Goal: Information Seeking & Learning: Learn about a topic

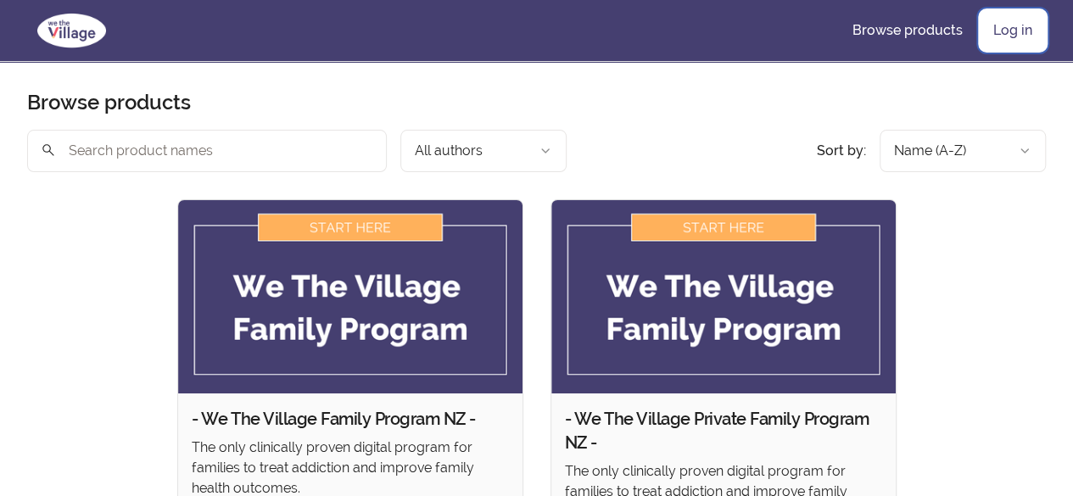
click at [1026, 22] on link "Log in" at bounding box center [1013, 30] width 66 height 41
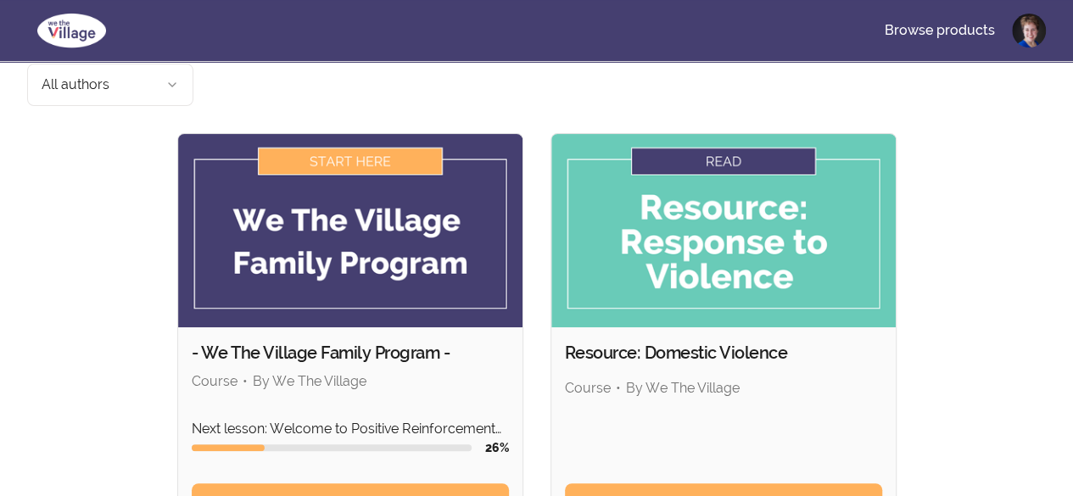
scroll to position [97, 0]
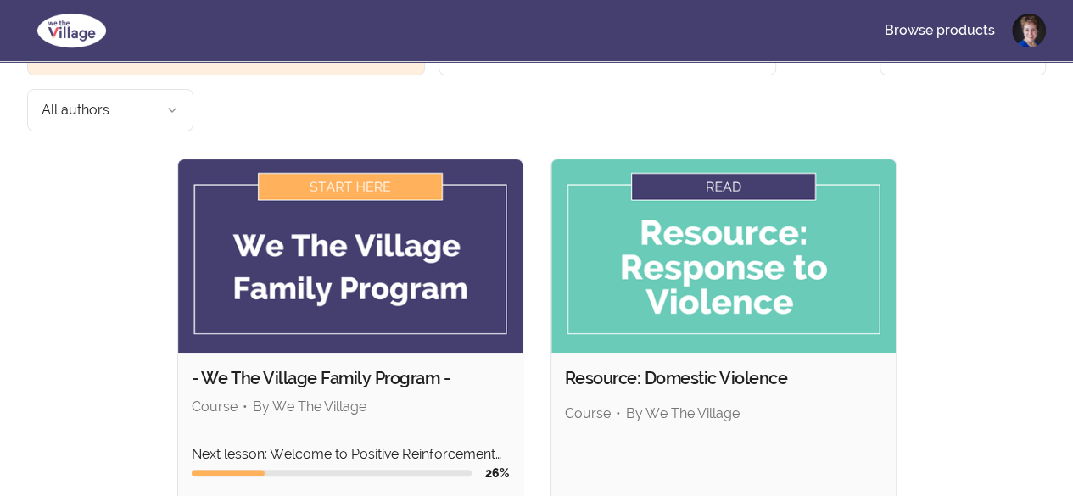
click at [209, 169] on img at bounding box center [350, 255] width 344 height 193
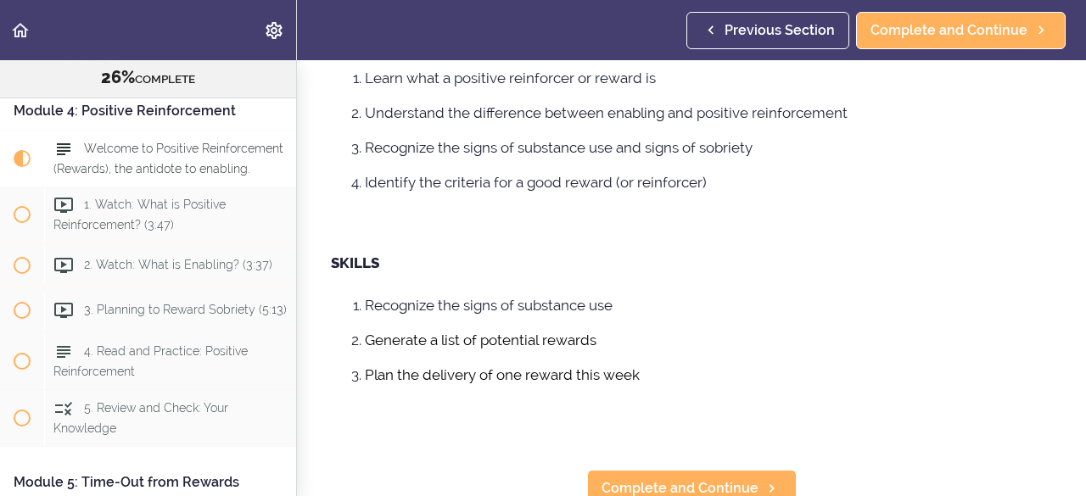
scroll to position [682, 0]
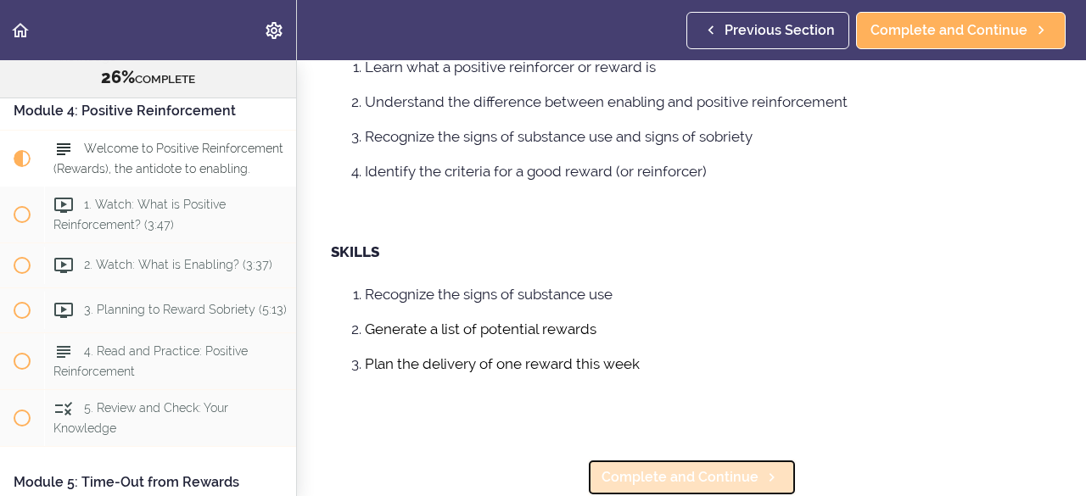
click at [657, 467] on span "Complete and Continue" at bounding box center [679, 477] width 157 height 20
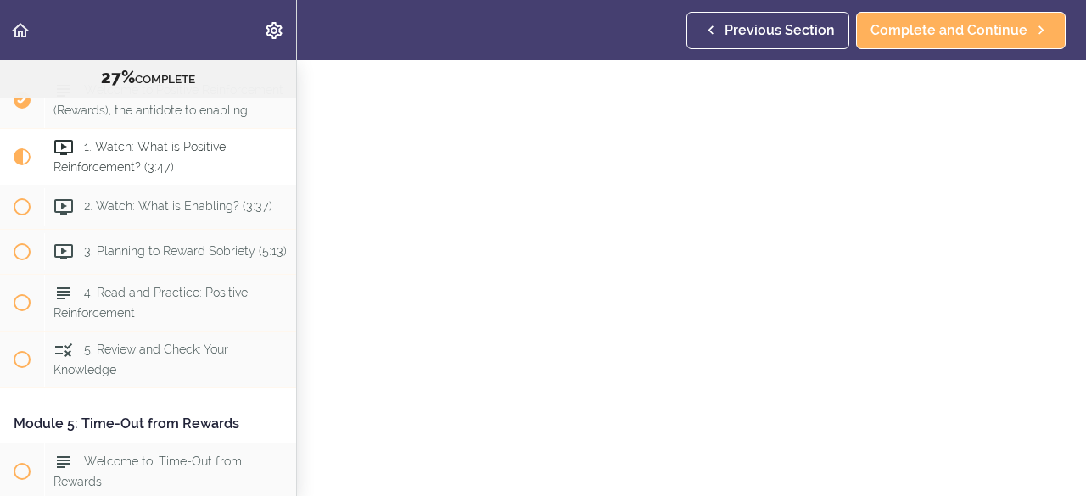
scroll to position [1303, 0]
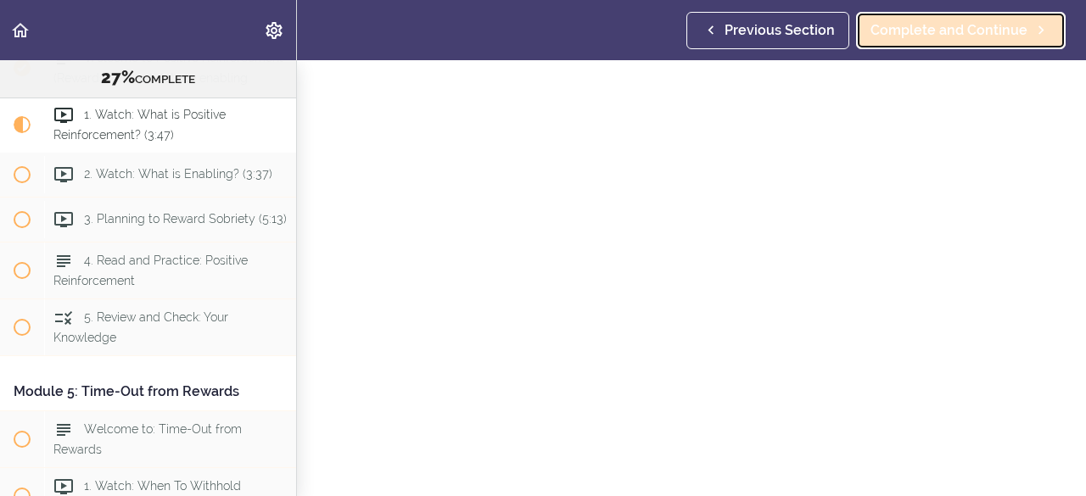
click at [895, 40] on link "Complete and Continue" at bounding box center [961, 30] width 210 height 37
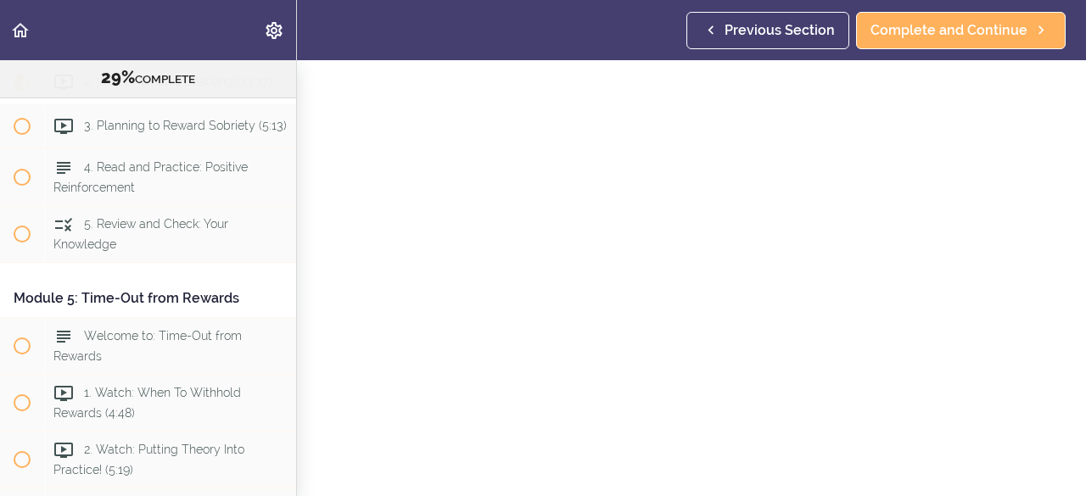
scroll to position [161, 0]
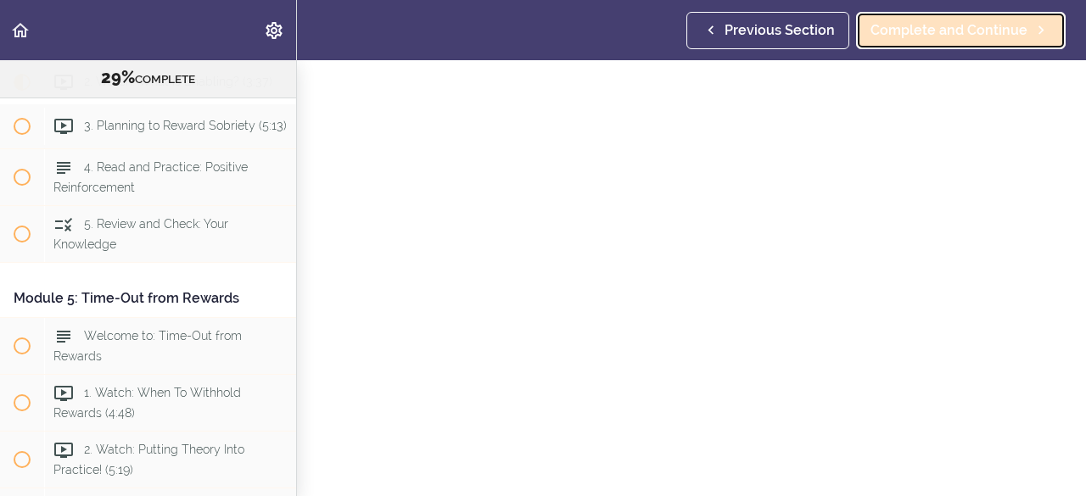
click at [976, 25] on span "Complete and Continue" at bounding box center [948, 30] width 157 height 20
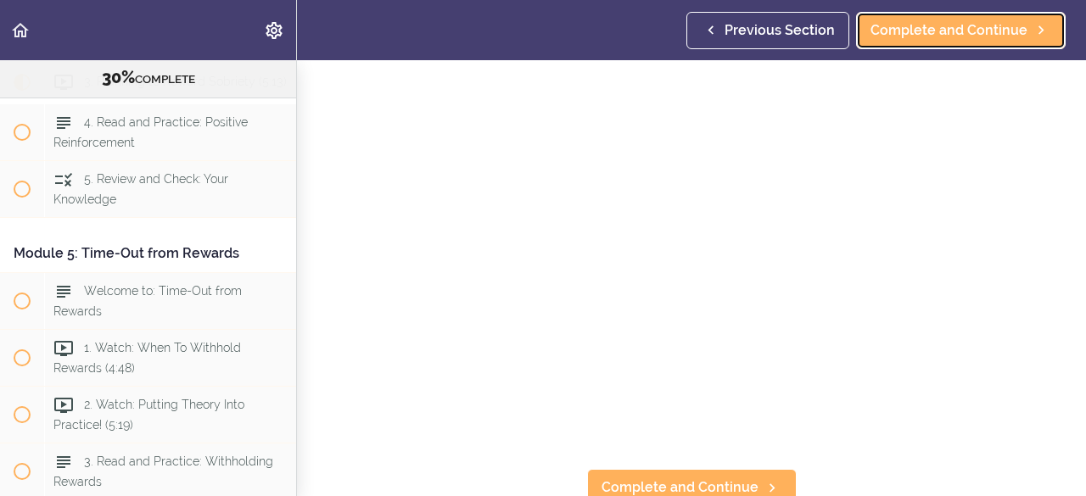
scroll to position [196, 0]
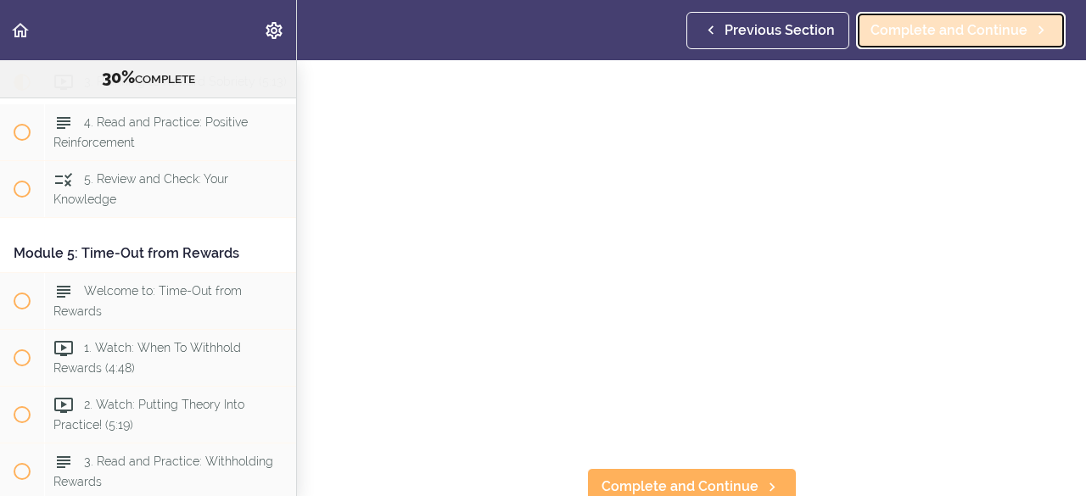
click at [969, 27] on span "Complete and Continue" at bounding box center [948, 30] width 157 height 20
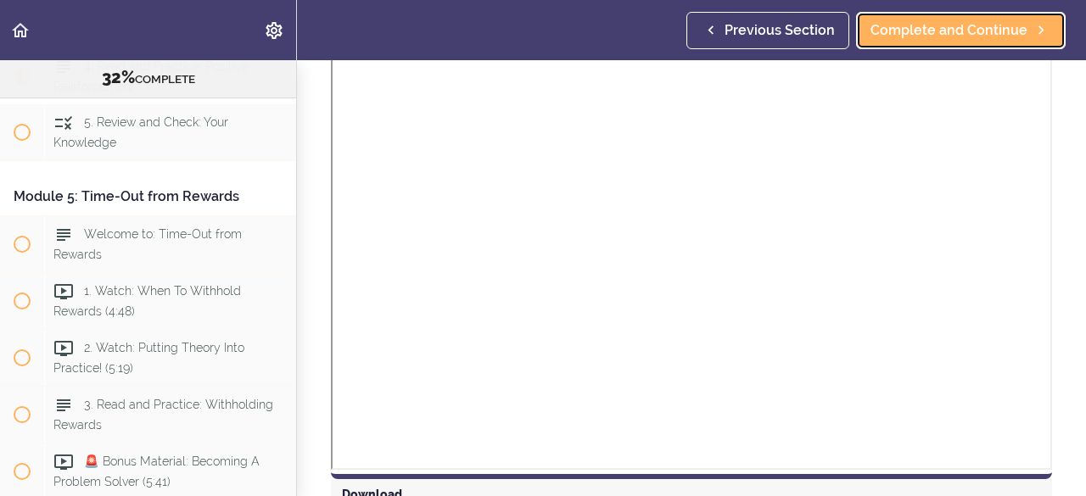
scroll to position [1474, 0]
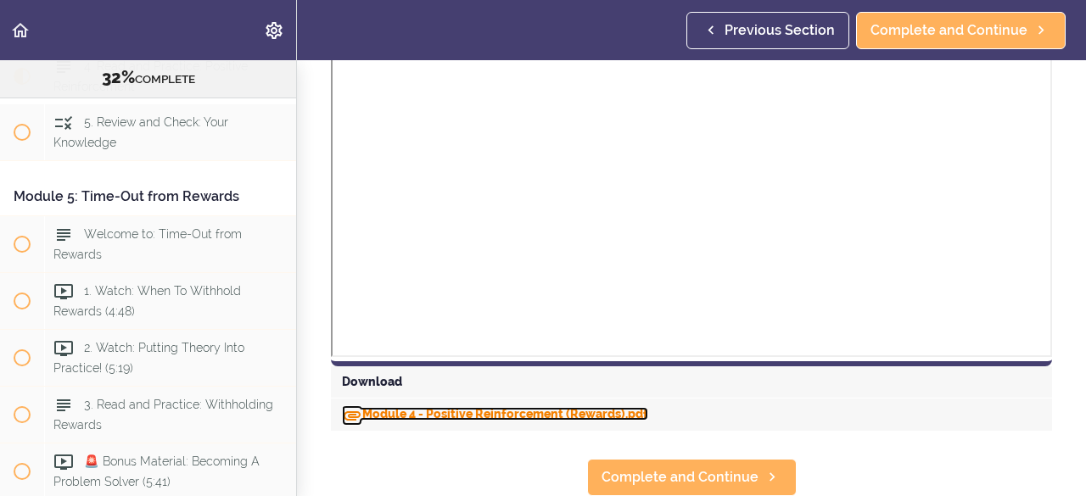
click at [483, 407] on link "Module 4 - Positive Reinforcement (Rewards).pdf" at bounding box center [495, 414] width 306 height 14
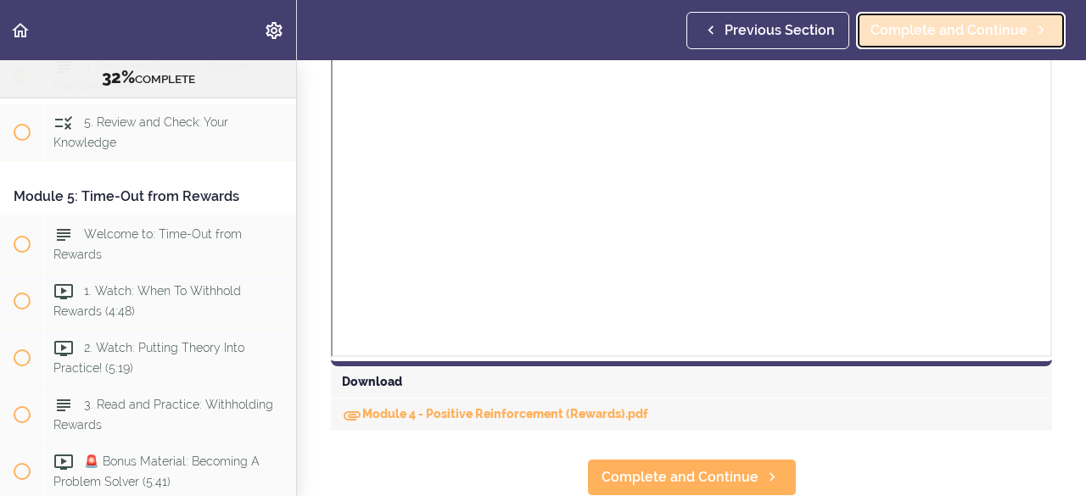
click at [932, 34] on span "Complete and Continue" at bounding box center [948, 30] width 157 height 20
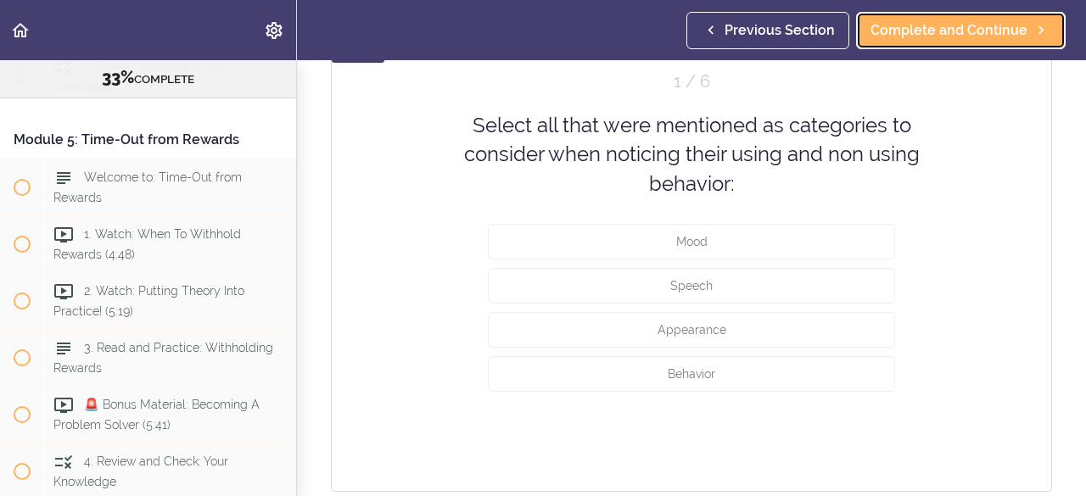
scroll to position [858, 0]
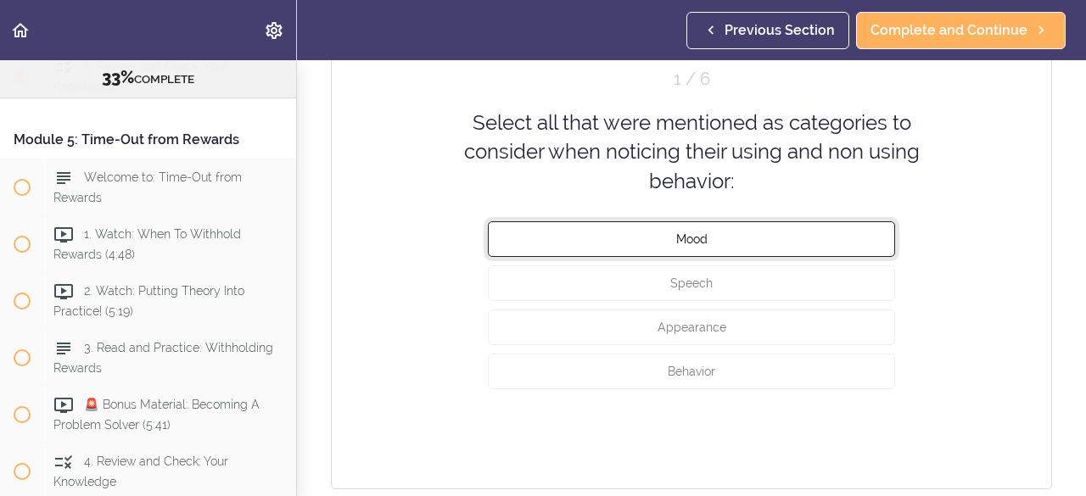
click at [733, 235] on button "Mood" at bounding box center [691, 239] width 407 height 36
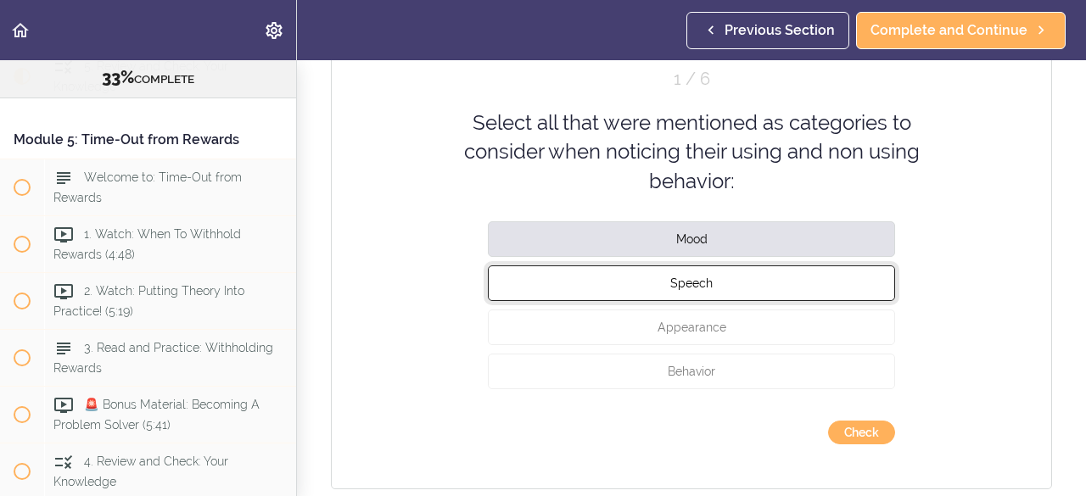
click at [700, 293] on button "Speech" at bounding box center [691, 283] width 407 height 36
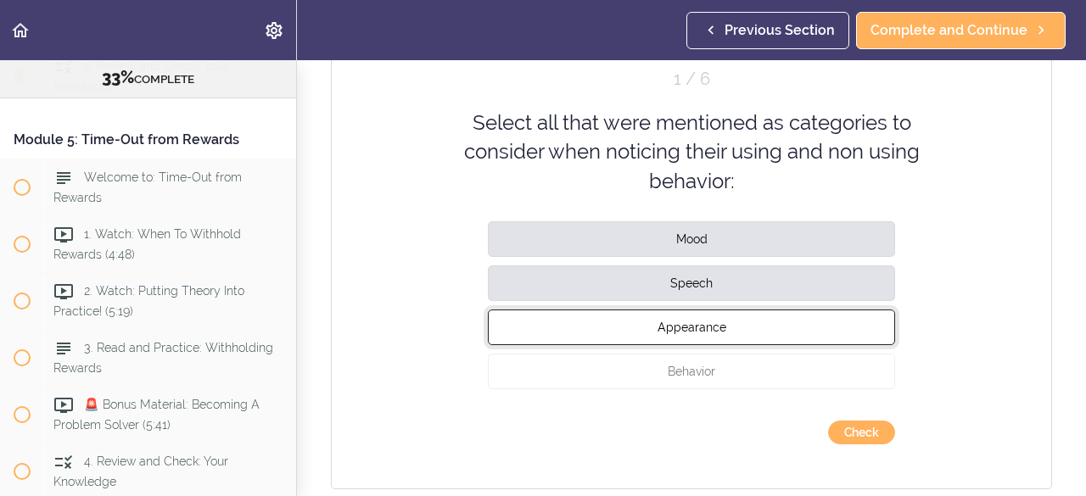
click at [689, 321] on span "Appearance" at bounding box center [691, 328] width 69 height 14
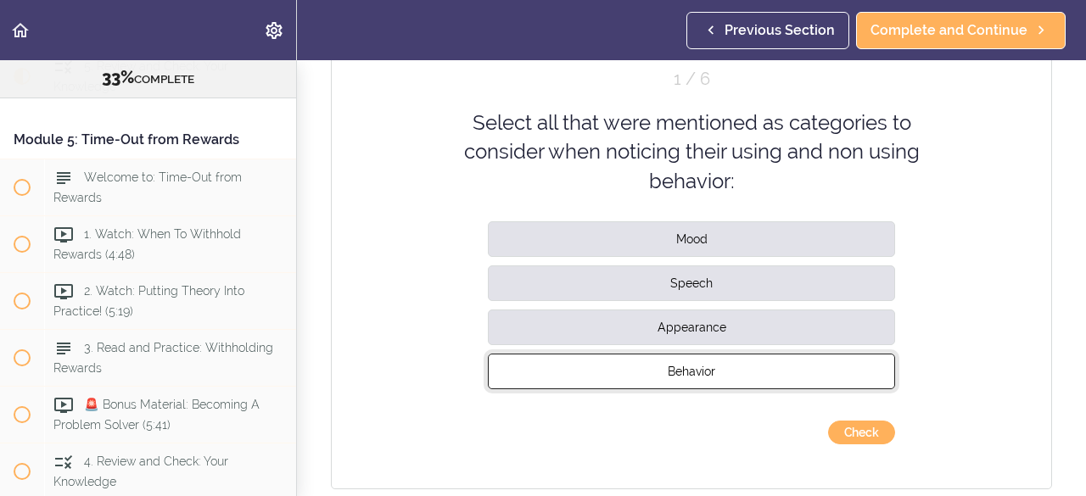
click at [688, 357] on button "Behavior" at bounding box center [691, 372] width 407 height 36
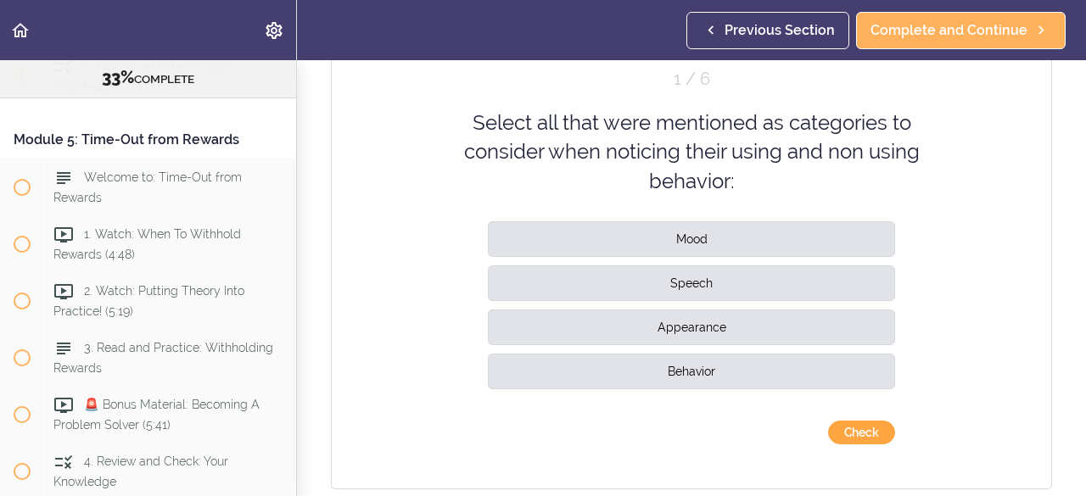
click at [847, 425] on button "Check" at bounding box center [861, 433] width 67 height 24
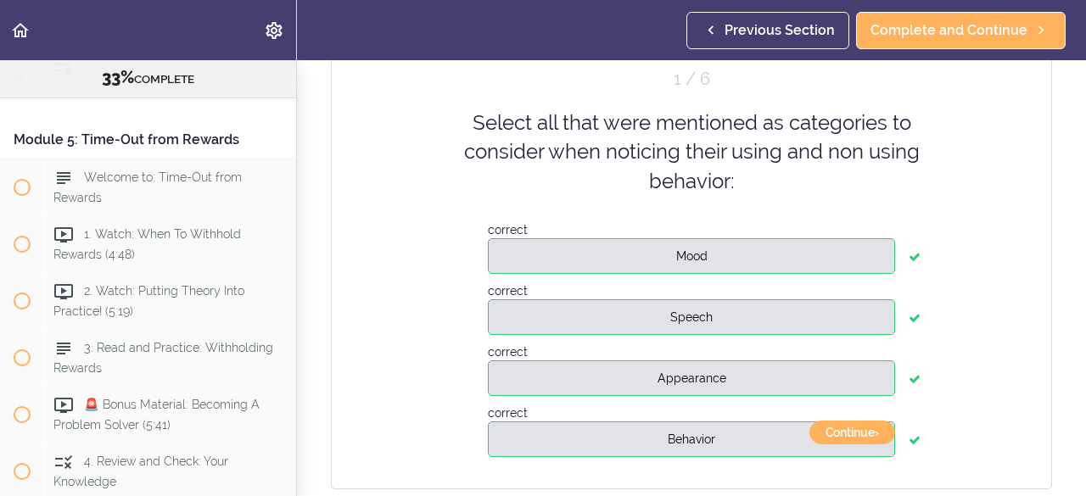
scroll to position [926, 0]
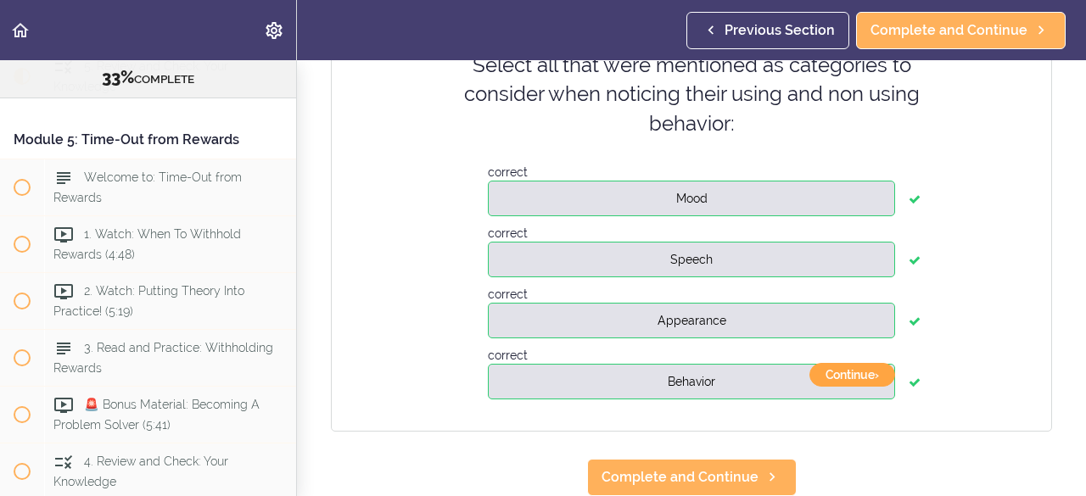
click at [825, 368] on button "Continue ›" at bounding box center [852, 375] width 86 height 24
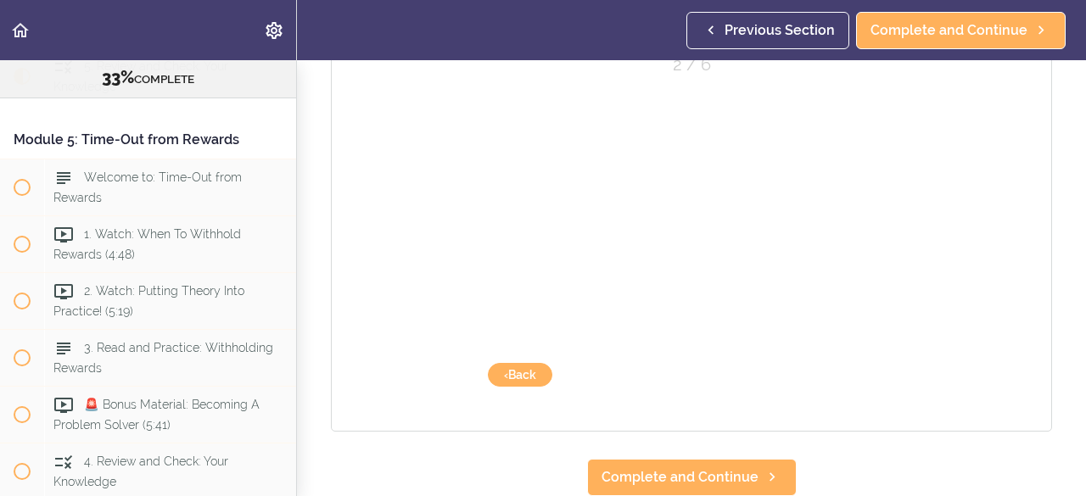
scroll to position [883, 0]
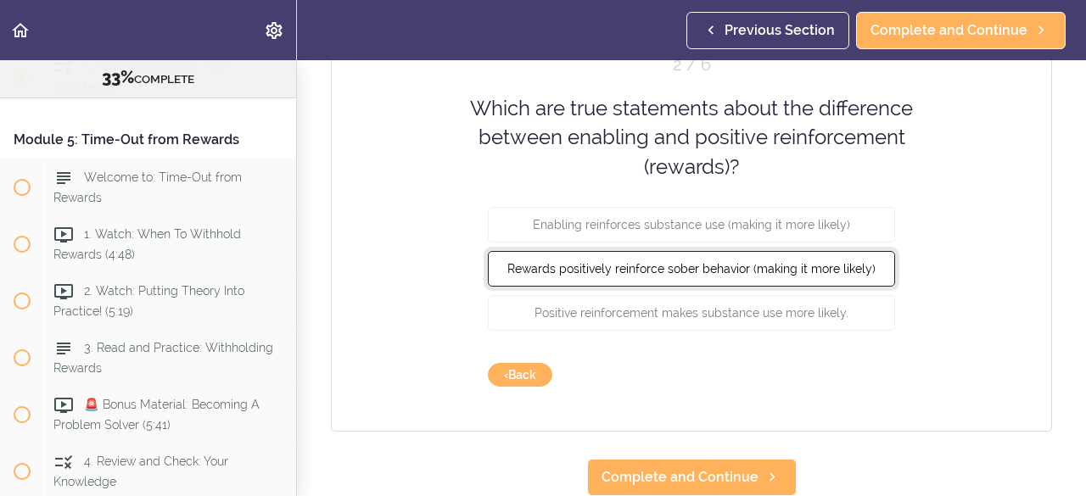
click at [775, 262] on span "Rewards positively reinforce sober behavior (making it more likely)" at bounding box center [691, 269] width 368 height 14
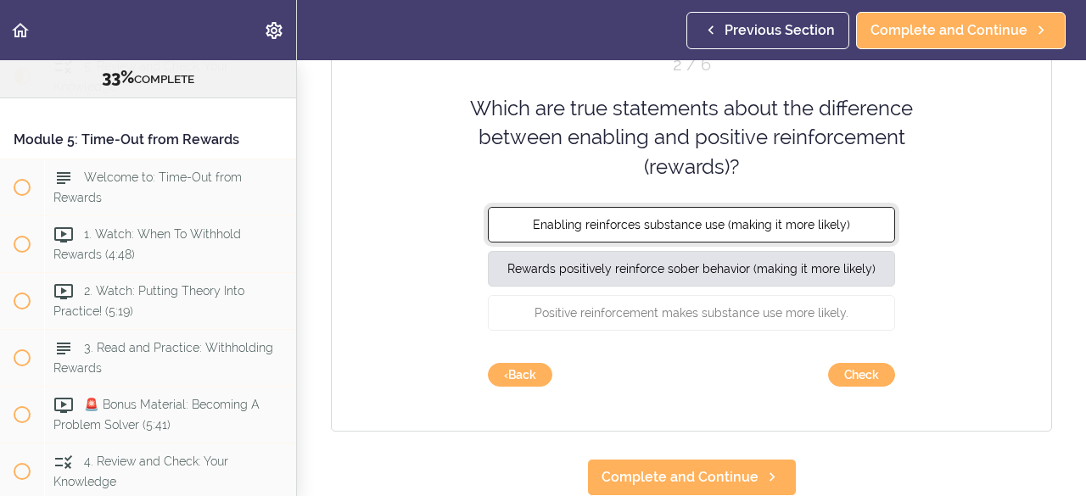
click at [745, 218] on span "Enabling reinforces substance use (making it more likely)" at bounding box center [691, 225] width 317 height 14
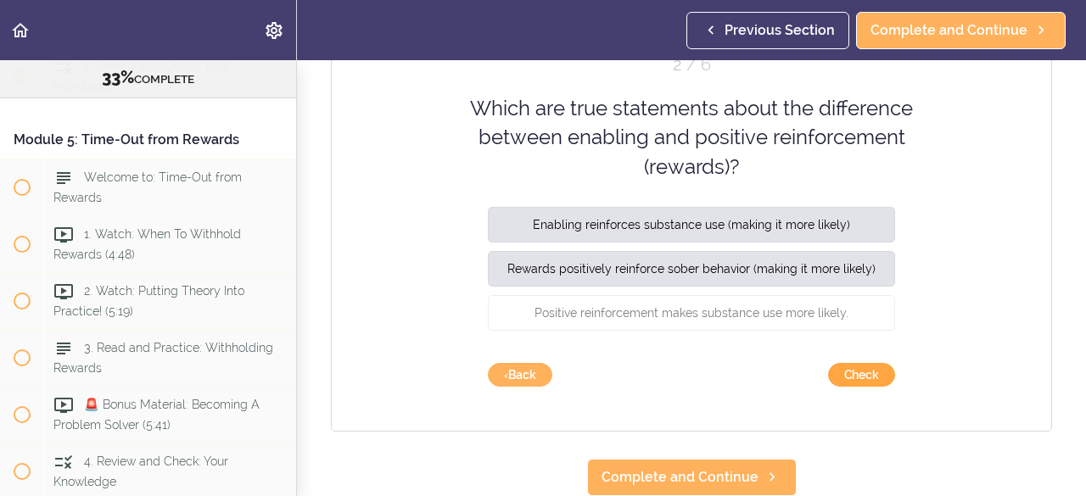
click at [847, 367] on button "Check" at bounding box center [861, 375] width 67 height 24
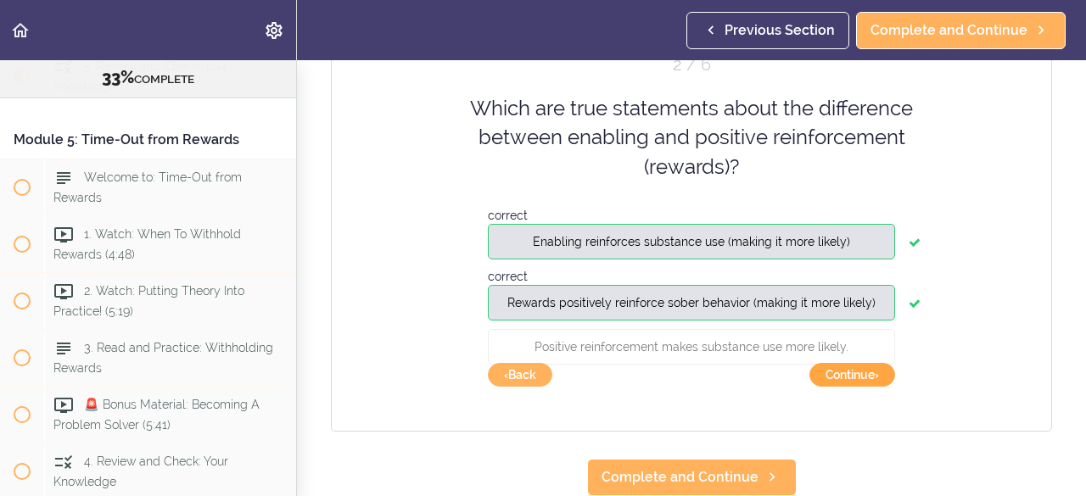
click at [847, 367] on button "Continue ›" at bounding box center [852, 375] width 86 height 24
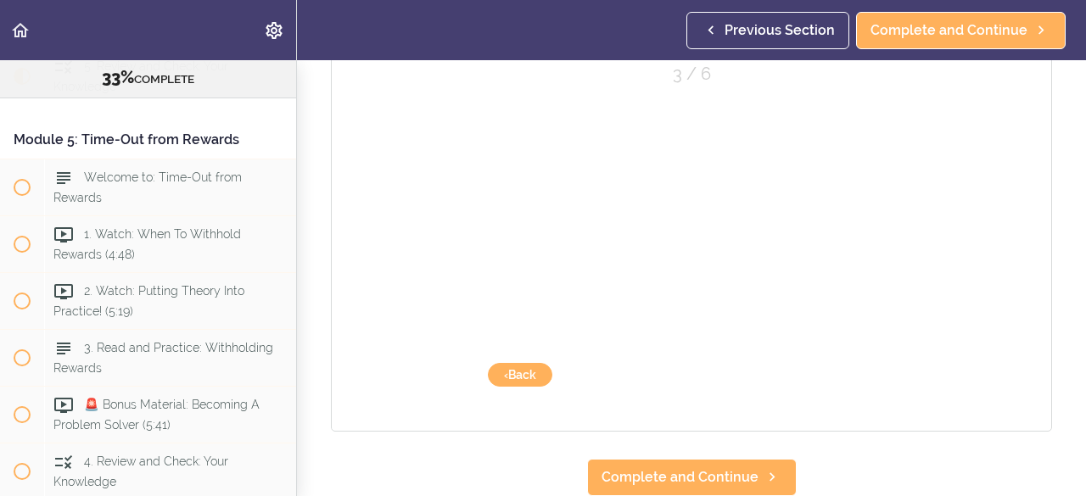
scroll to position [874, 0]
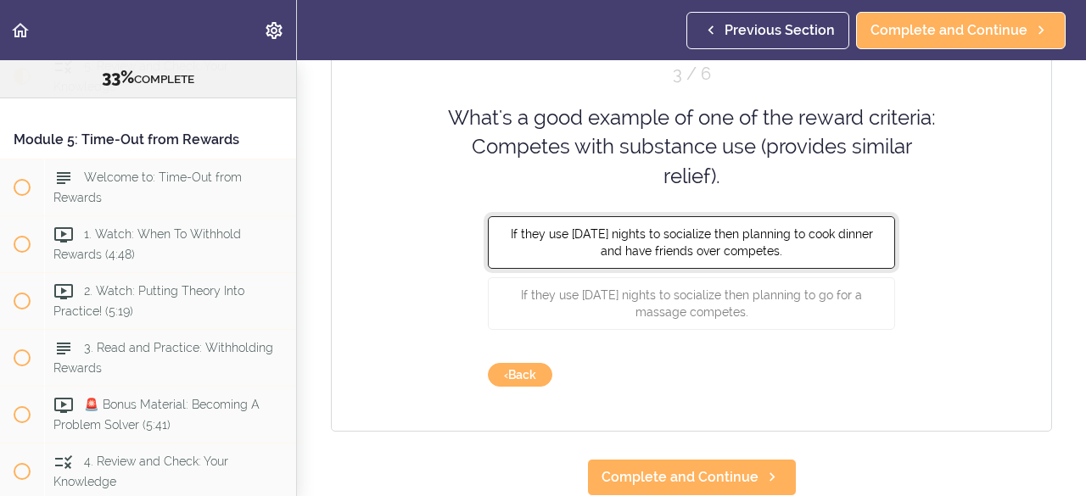
click at [742, 234] on span "If they use [DATE] nights to socialize then planning to cook dinner and have fr…" at bounding box center [692, 242] width 362 height 31
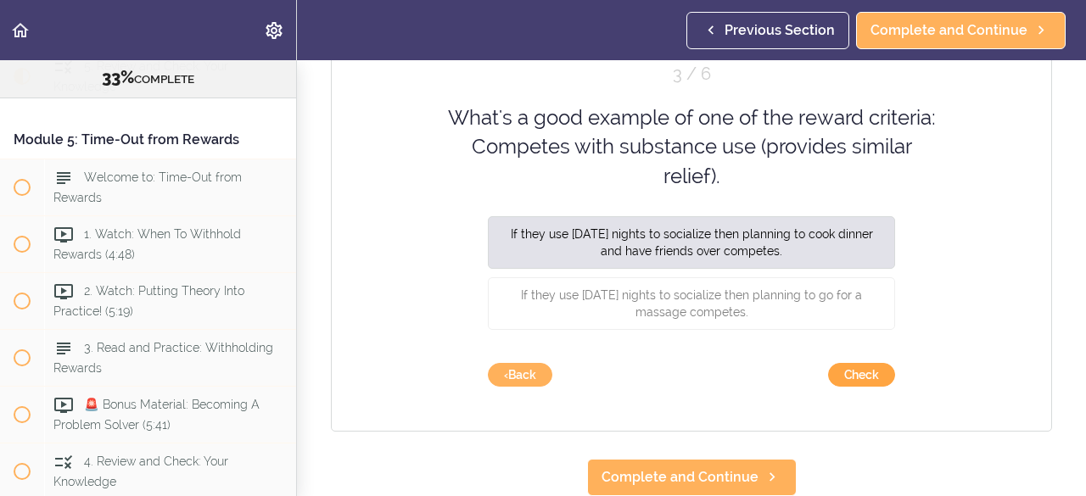
click at [877, 363] on button "Check" at bounding box center [861, 375] width 67 height 24
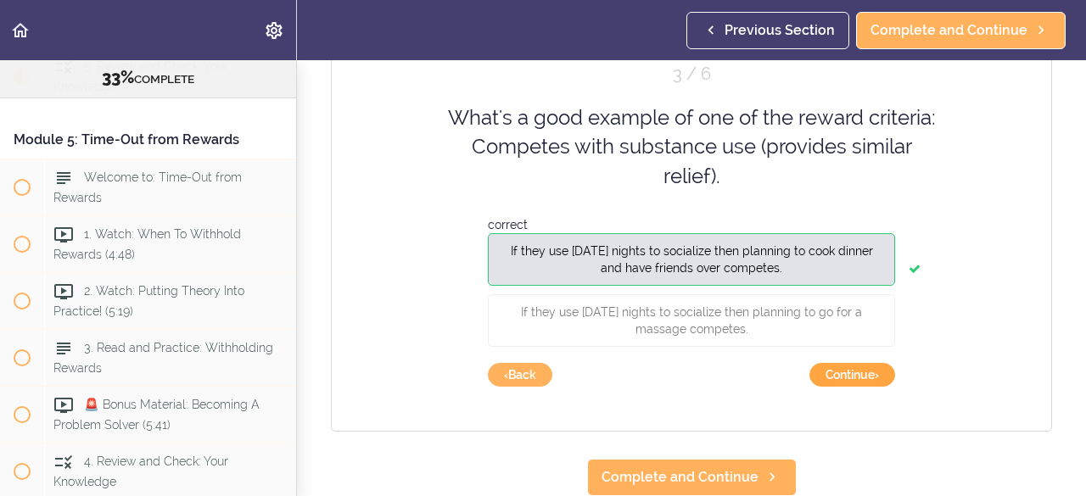
click at [877, 363] on button "Continue ›" at bounding box center [852, 375] width 86 height 24
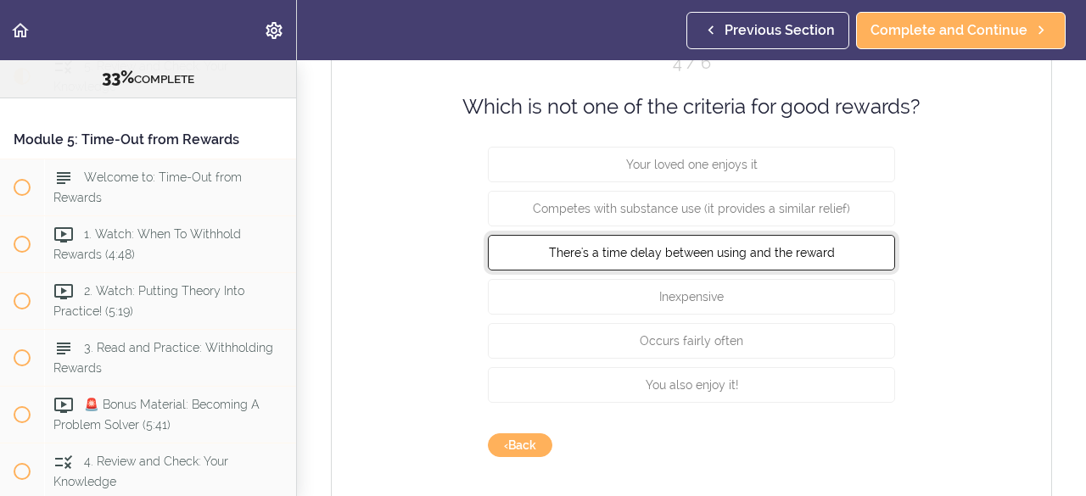
click at [745, 255] on span "There's a time delay between using and the reward" at bounding box center [692, 253] width 286 height 14
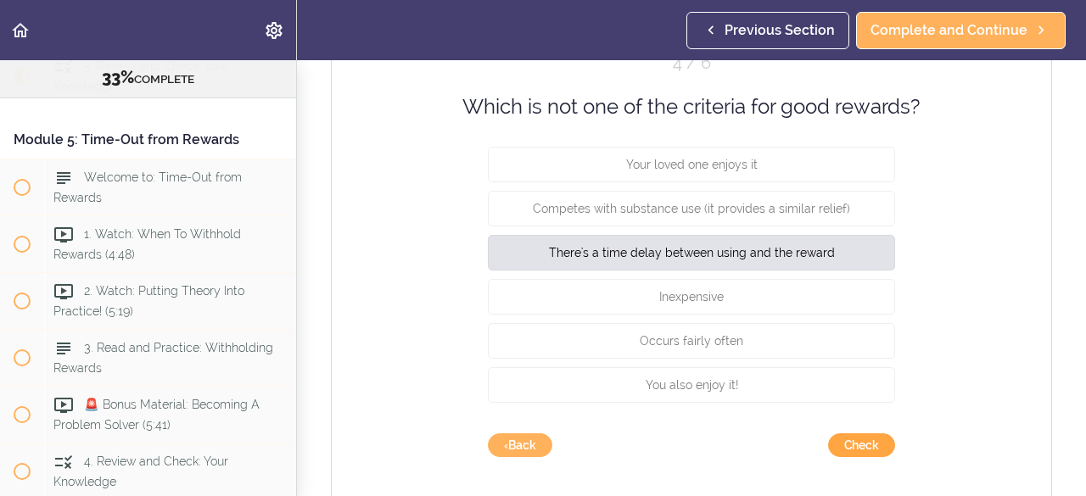
click at [869, 438] on button "Check" at bounding box center [861, 445] width 67 height 24
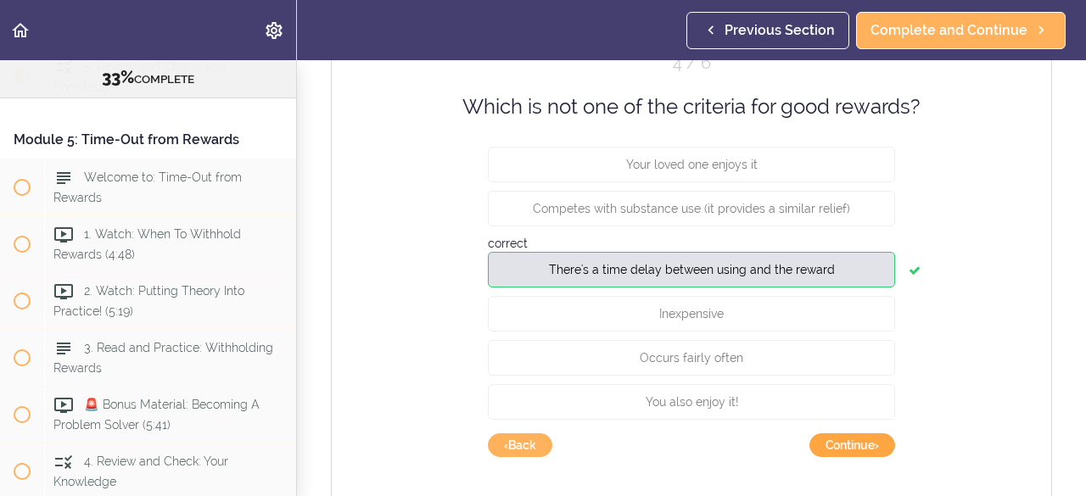
click at [845, 442] on button "Continue ›" at bounding box center [852, 445] width 86 height 24
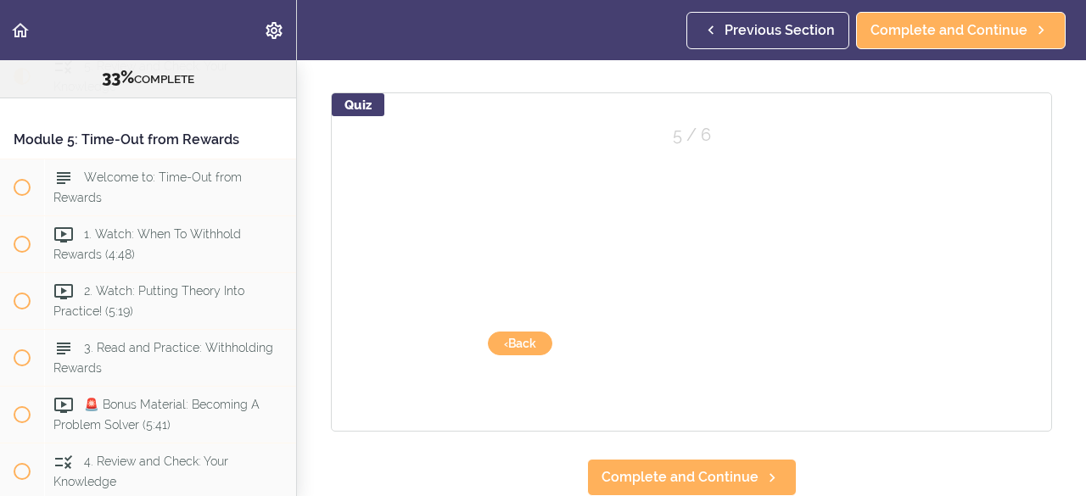
scroll to position [813, 0]
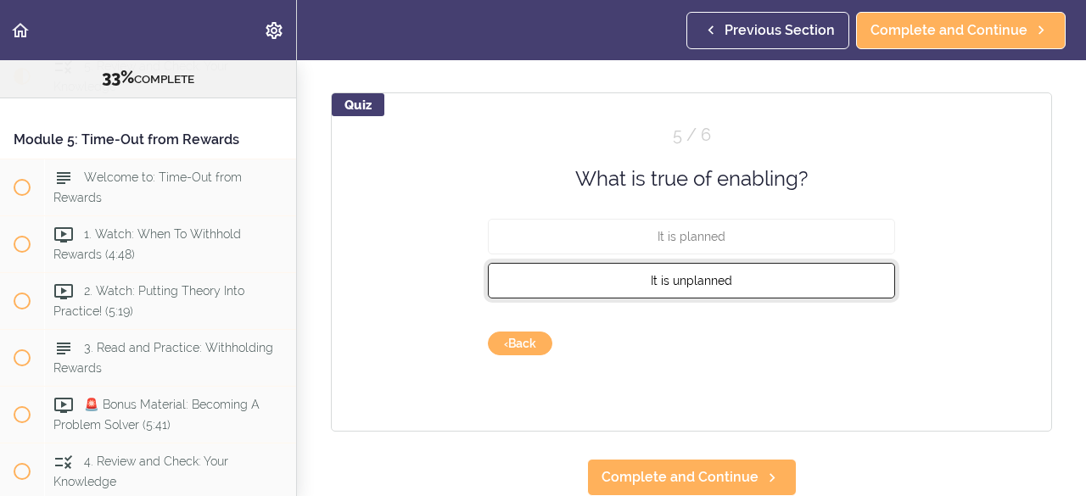
click at [765, 265] on button "It is unplanned" at bounding box center [691, 281] width 407 height 36
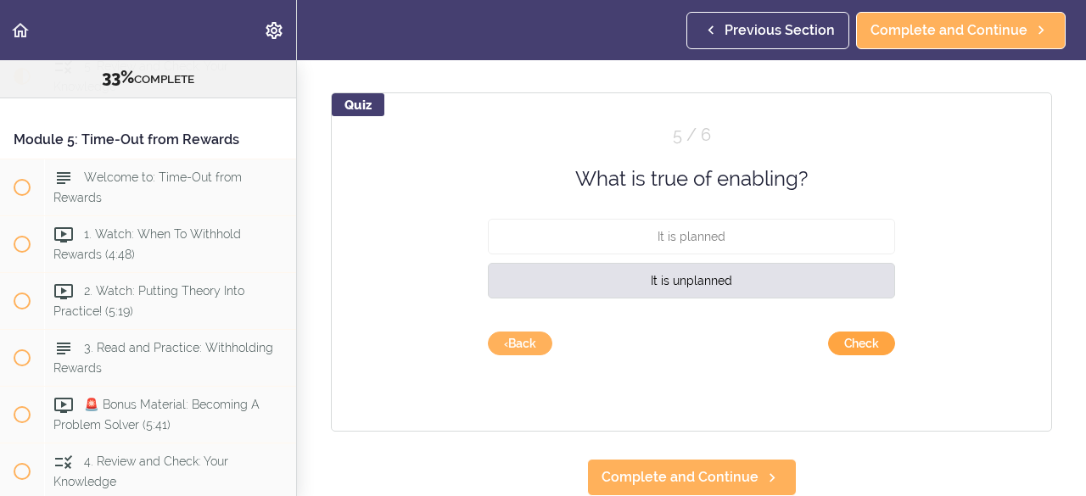
click at [835, 332] on button "Check" at bounding box center [861, 344] width 67 height 24
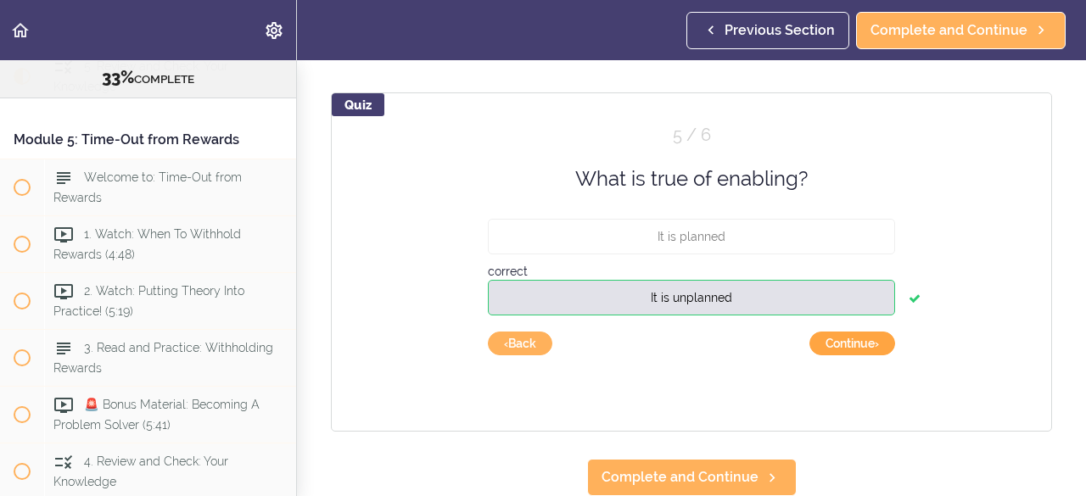
click at [841, 332] on button "Continue ›" at bounding box center [852, 344] width 86 height 24
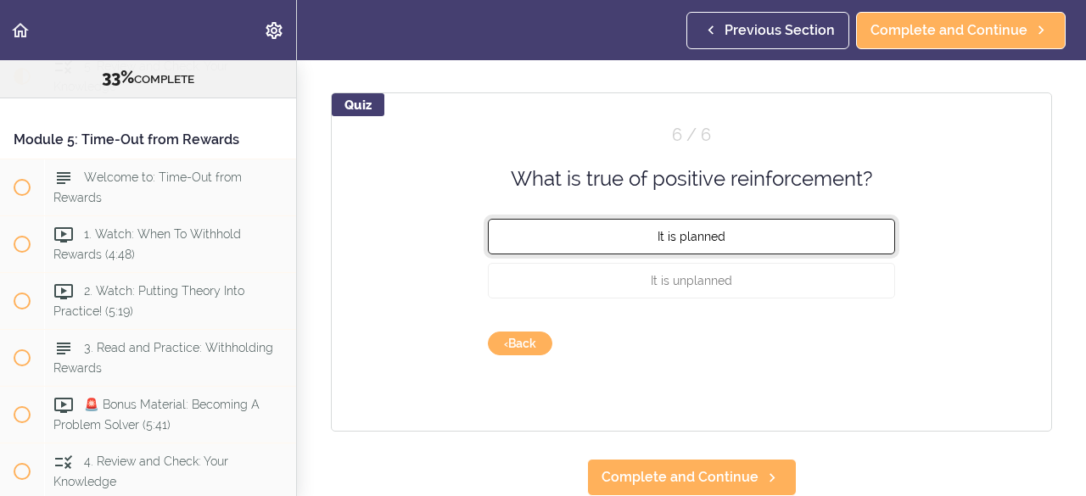
click at [801, 222] on button "It is planned" at bounding box center [691, 237] width 407 height 36
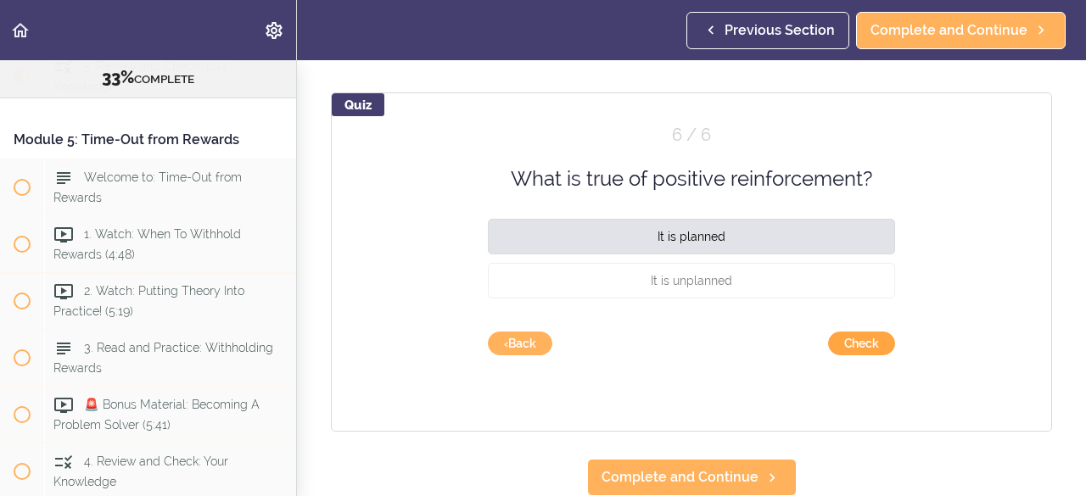
click at [857, 332] on button "Check" at bounding box center [861, 344] width 67 height 24
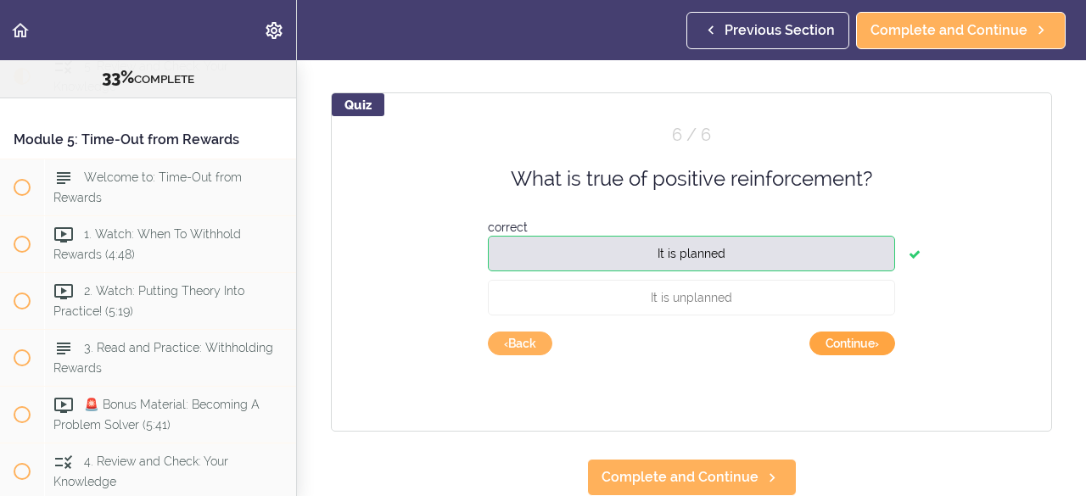
click at [857, 332] on button "Continue ›" at bounding box center [852, 344] width 86 height 24
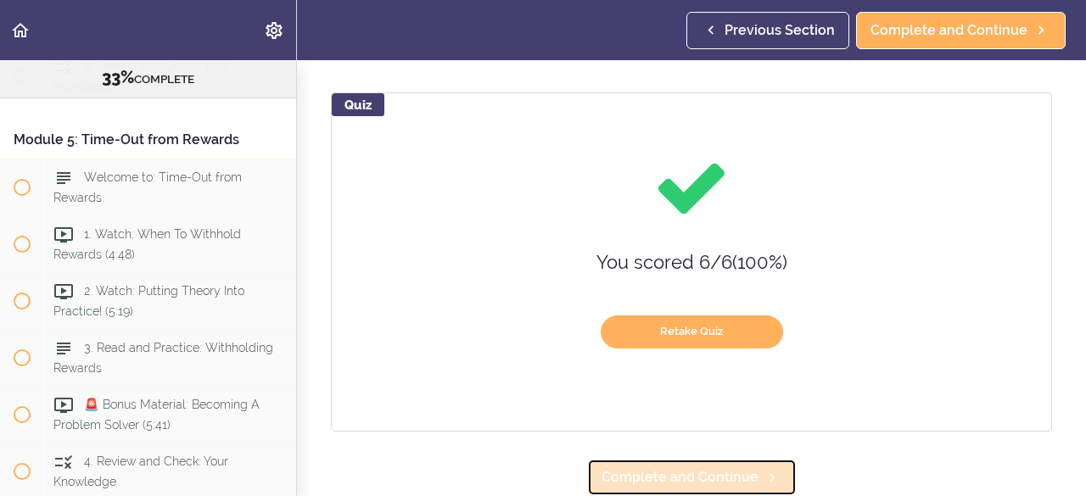
click at [698, 467] on span "Complete and Continue" at bounding box center [679, 477] width 157 height 20
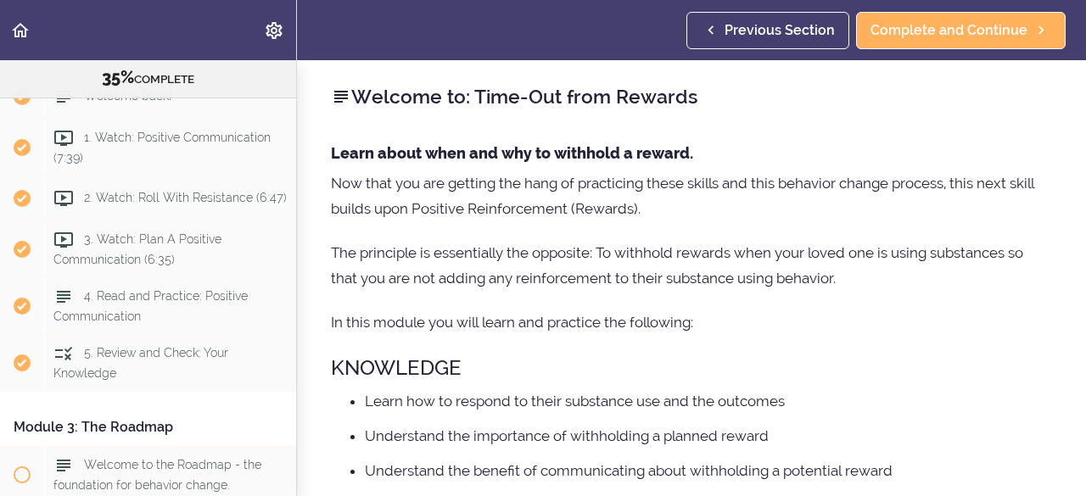
scroll to position [525, 0]
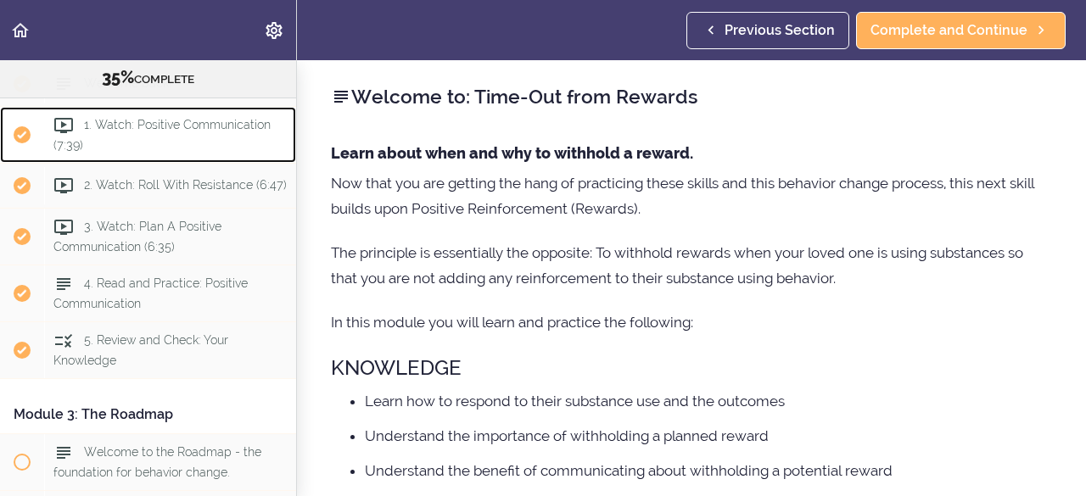
click at [164, 163] on div "1. Watch: Positive Communication (7:39)" at bounding box center [170, 135] width 252 height 56
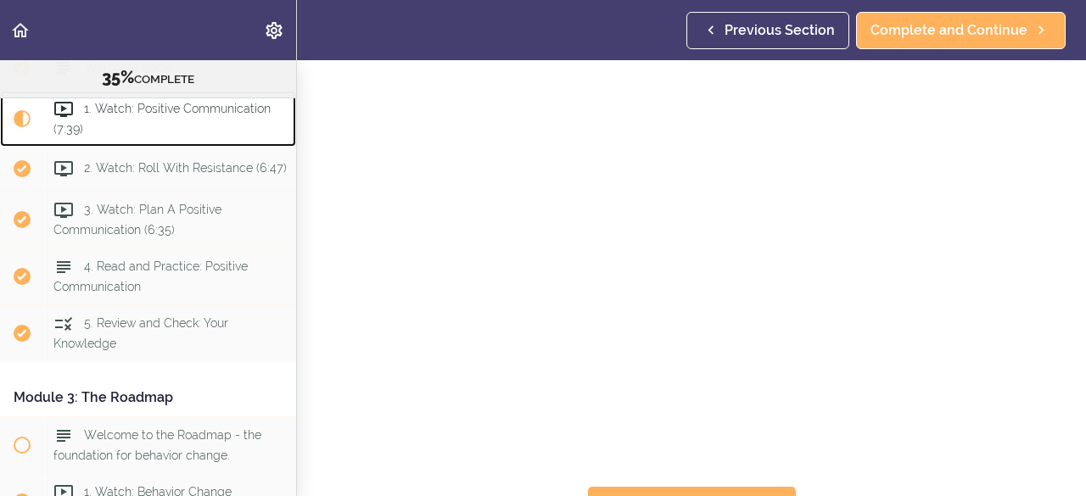
scroll to position [186, 0]
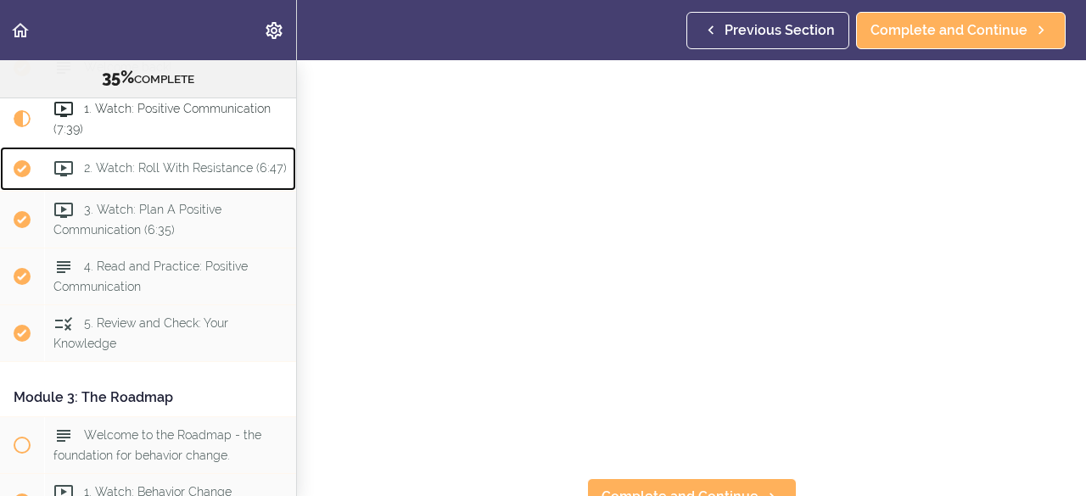
click at [154, 175] on span "2. Watch: Roll With Resistance (6:47)" at bounding box center [185, 168] width 203 height 14
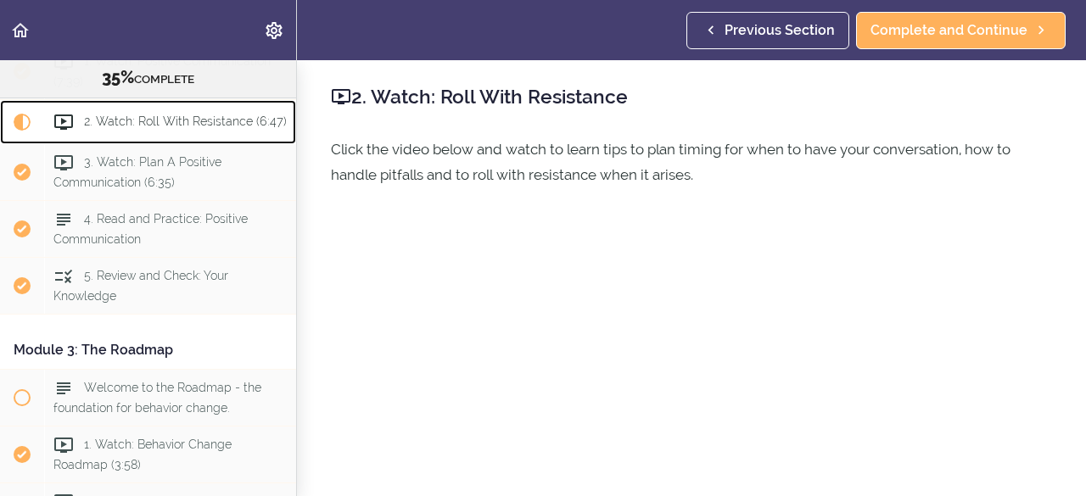
scroll to position [598, 0]
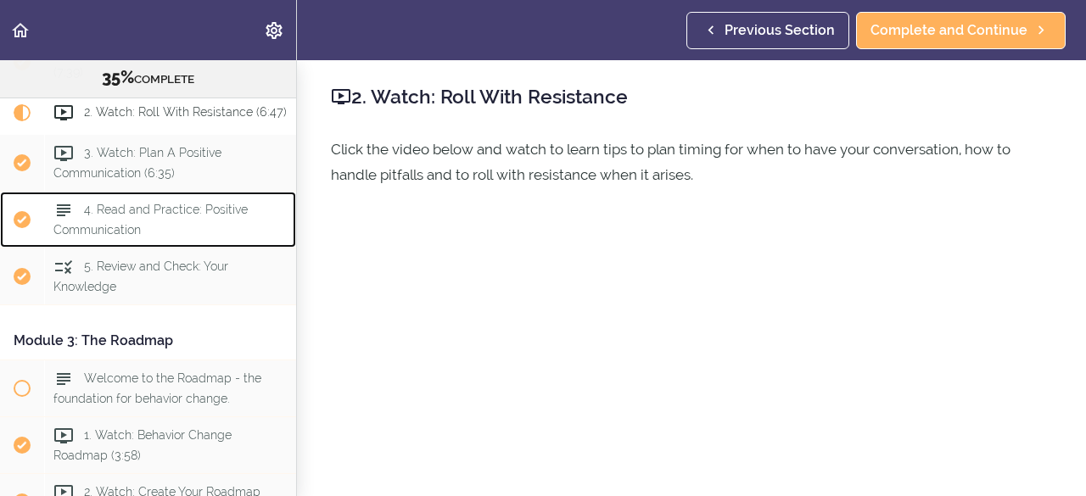
click at [127, 236] on span "4. Read and Practice: Positive Communication" at bounding box center [150, 219] width 194 height 33
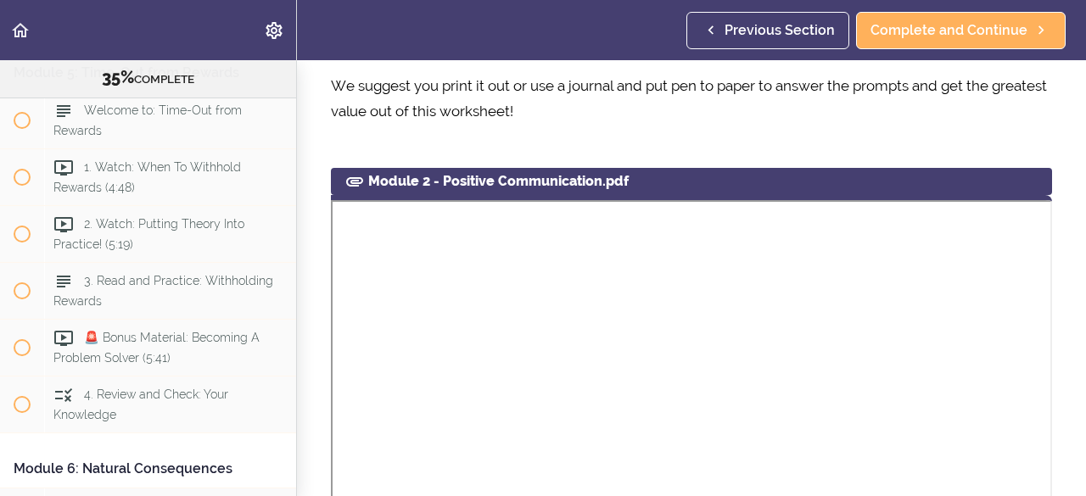
scroll to position [1609, 0]
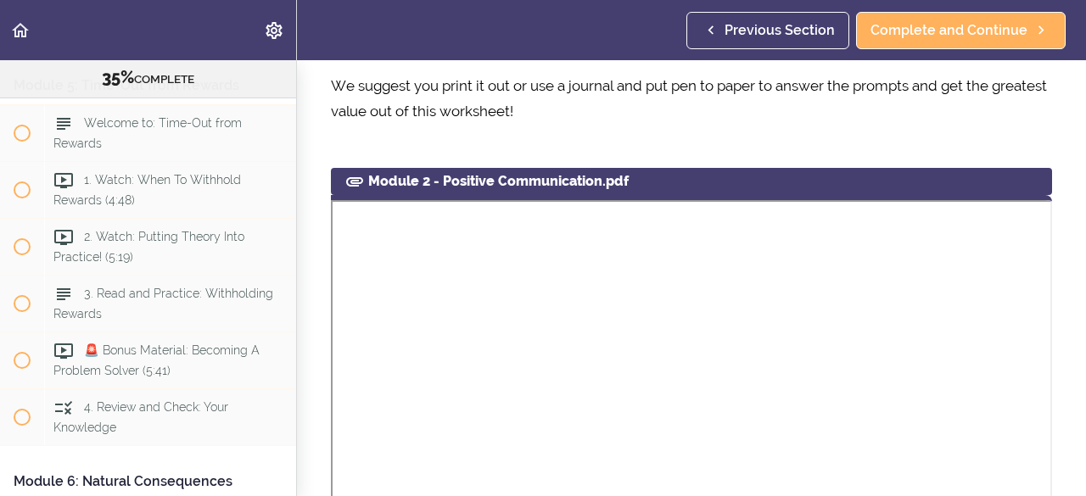
click at [168, 105] on div "Module 5: Time-Out from Rewards" at bounding box center [148, 86] width 296 height 38
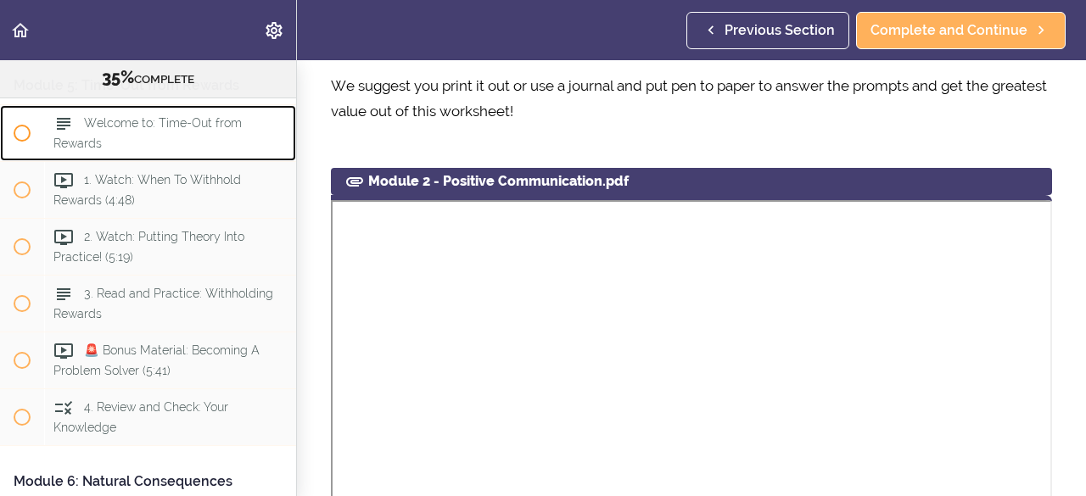
click at [163, 150] on span "Welcome to: Time-Out from Rewards" at bounding box center [147, 133] width 188 height 33
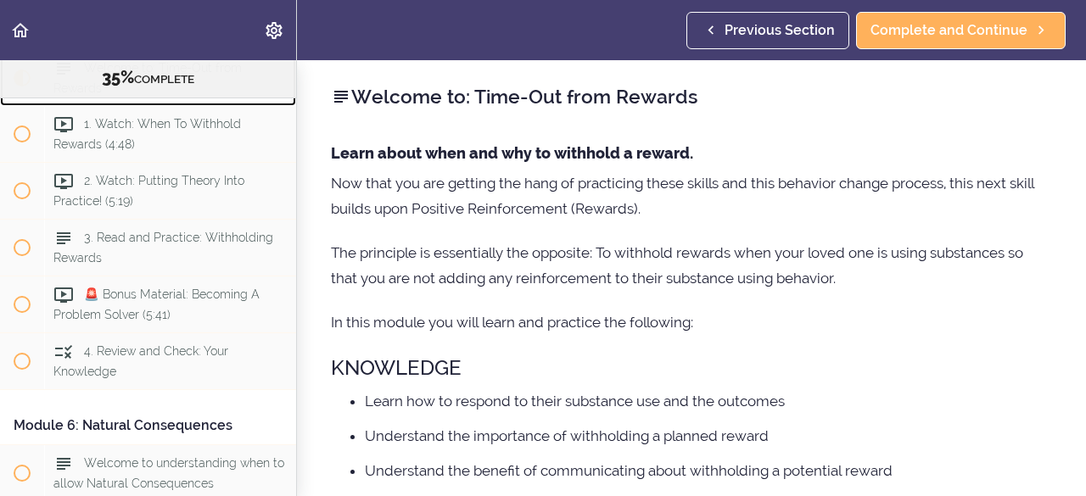
scroll to position [1666, 0]
click at [163, 150] on span "1. Watch: When To Withhold Rewards (4:48)" at bounding box center [146, 133] width 187 height 33
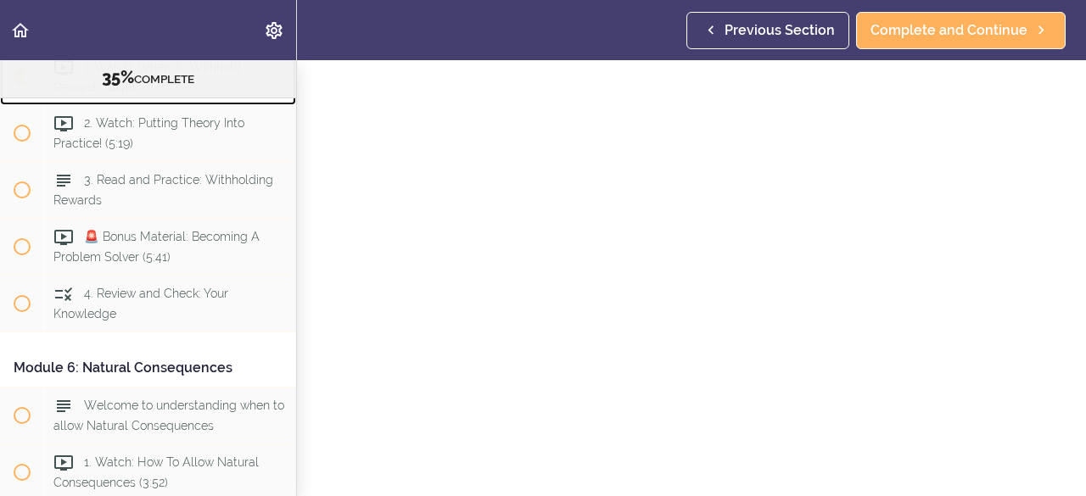
scroll to position [179, 0]
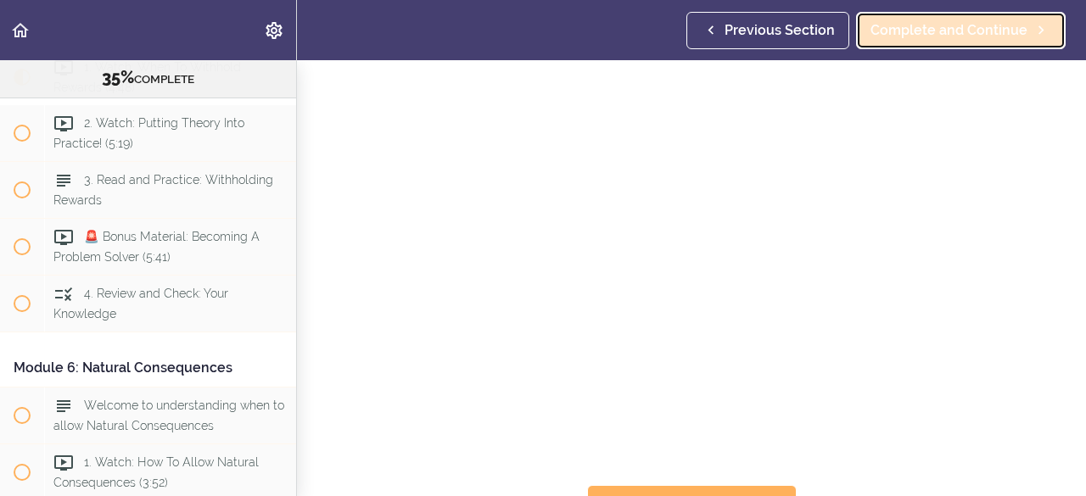
click at [953, 20] on span "Complete and Continue" at bounding box center [948, 30] width 157 height 20
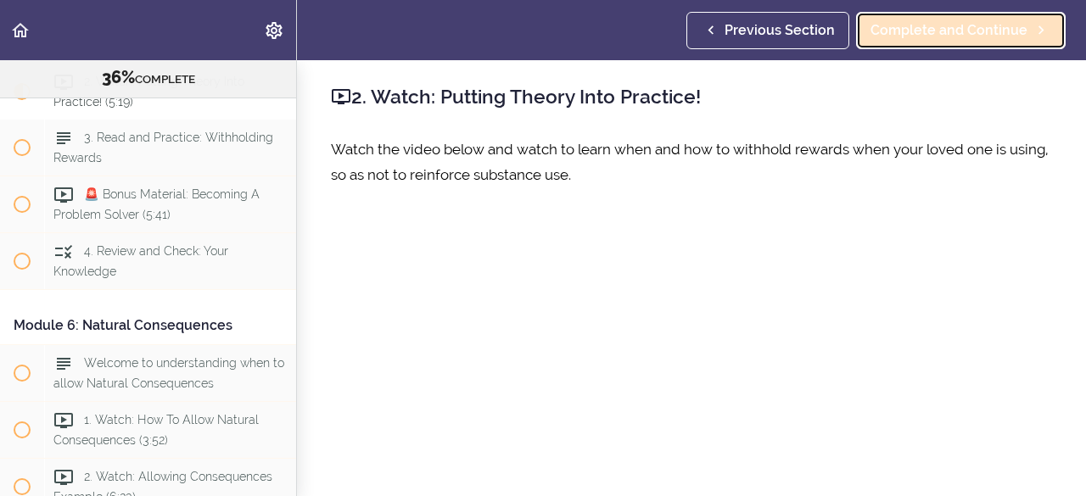
scroll to position [1780, 0]
